Goal: Find specific page/section: Find specific page/section

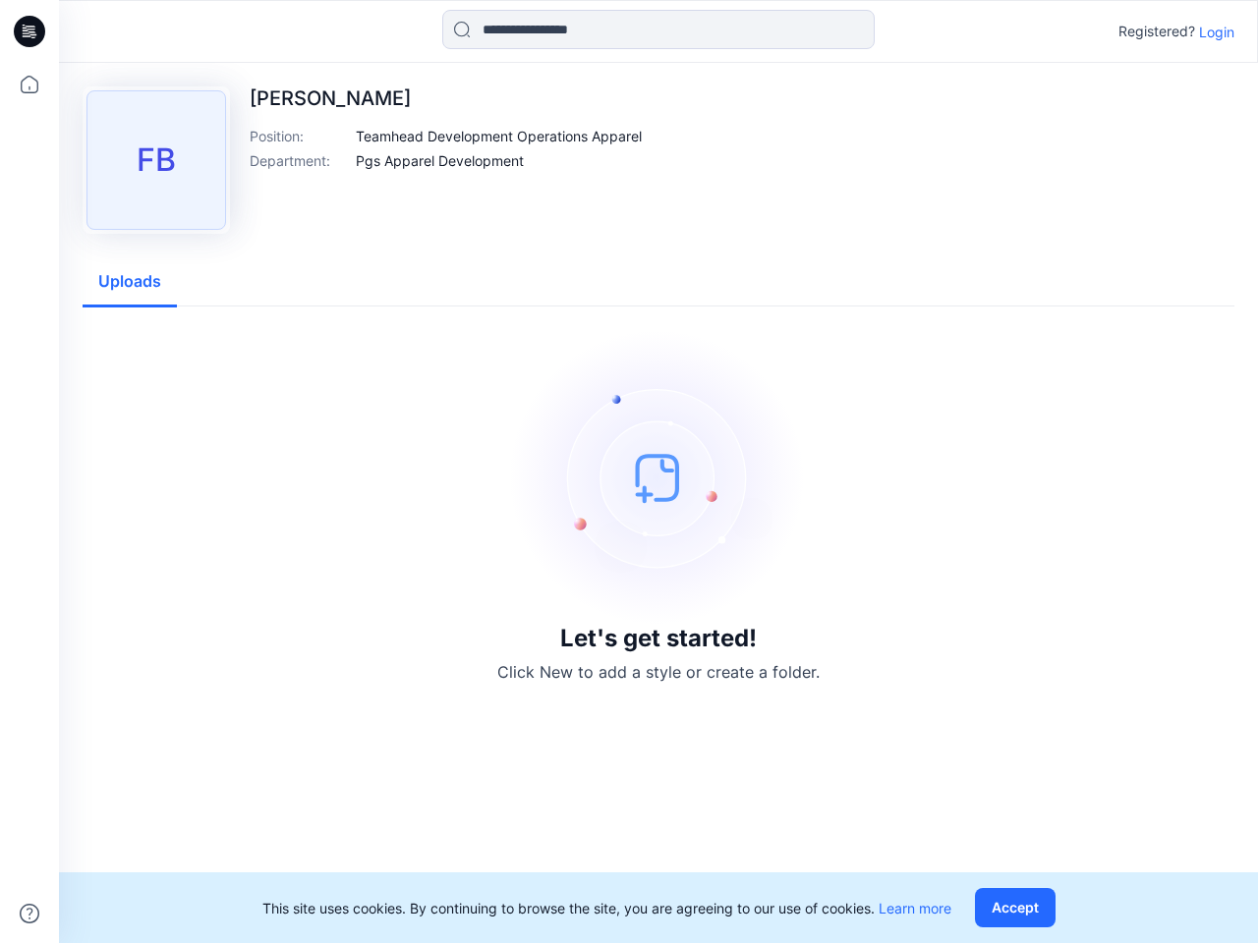
click at [629, 472] on img at bounding box center [658, 477] width 295 height 295
click at [30, 31] on icon at bounding box center [32, 31] width 8 height 1
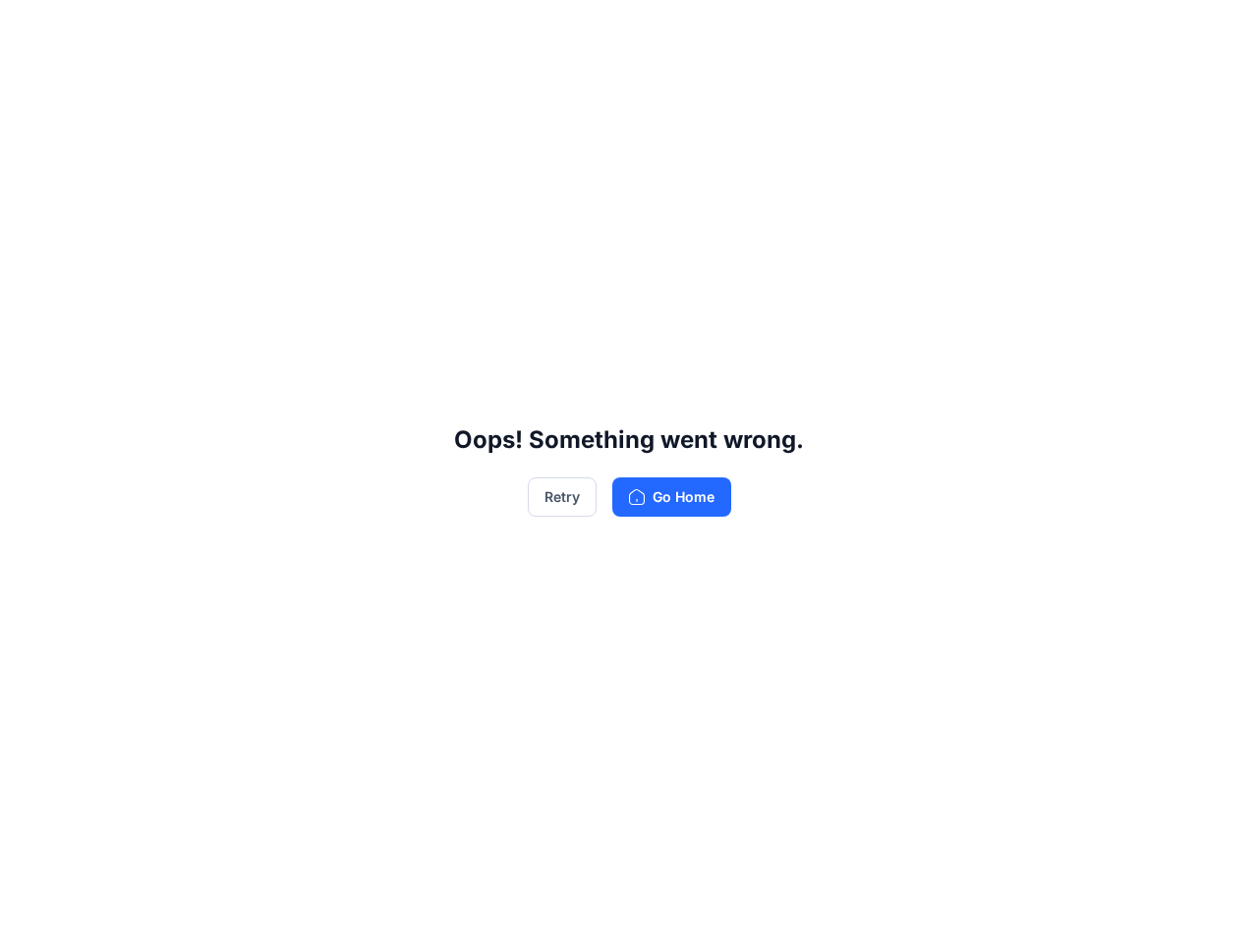
click at [29, 914] on div "Oops! Something went wrong. Retry Go Home" at bounding box center [629, 471] width 1258 height 943
click at [658, 29] on div "Oops! Something went wrong. Retry Go Home" at bounding box center [629, 471] width 1258 height 943
click at [1216, 31] on div "Oops! Something went wrong. Retry Go Home" at bounding box center [629, 471] width 1258 height 943
click at [499, 136] on div "Oops! Something went wrong. Retry Go Home" at bounding box center [629, 471] width 1258 height 943
click at [439, 160] on div "Oops! Something went wrong. Retry Go Home" at bounding box center [629, 471] width 1258 height 943
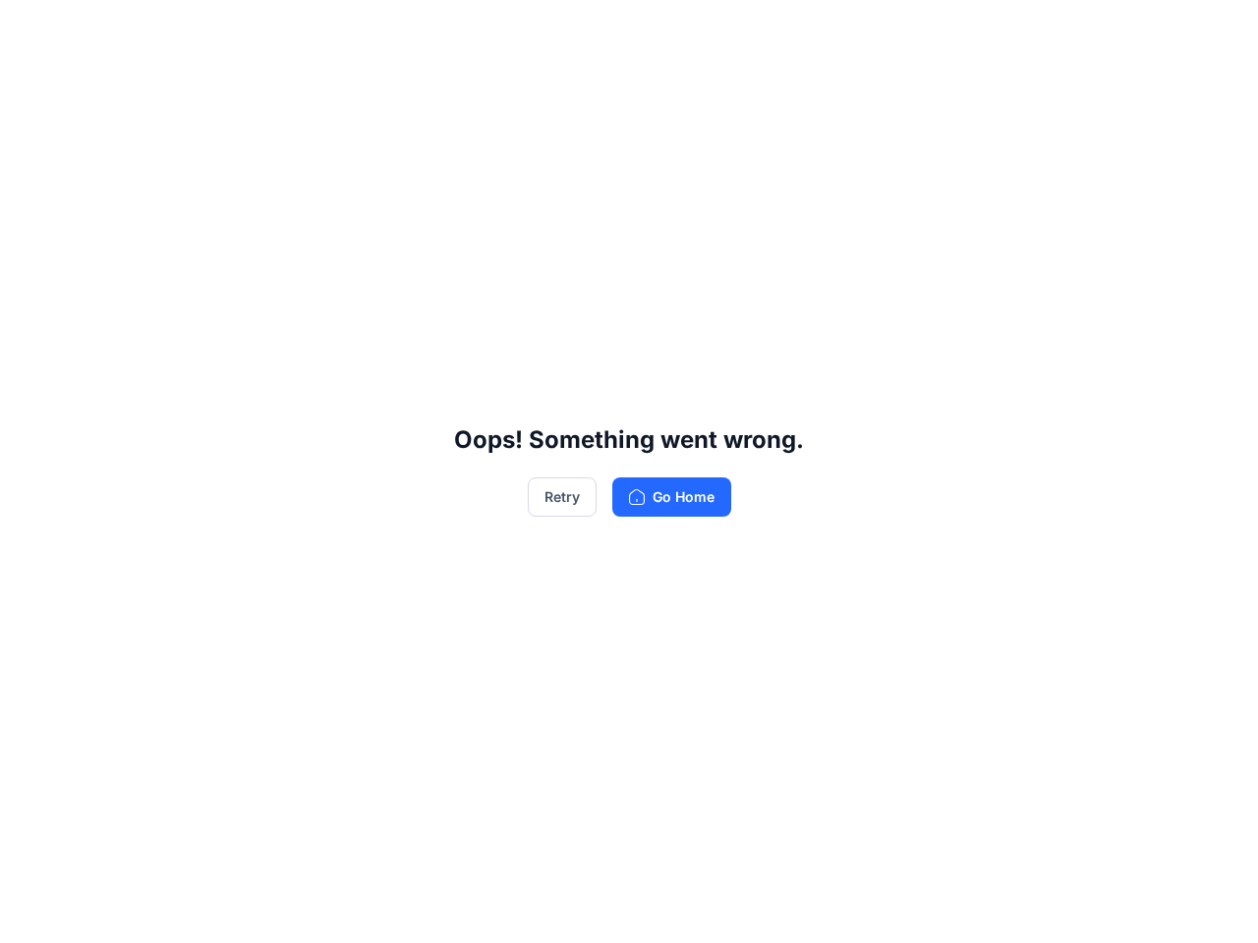
click at [130, 282] on div "Oops! Something went wrong. Retry Go Home" at bounding box center [629, 471] width 1258 height 943
click at [1019, 908] on div "Oops! Something went wrong. Retry Go Home" at bounding box center [629, 471] width 1258 height 943
